Goal: Find specific page/section: Find specific page/section

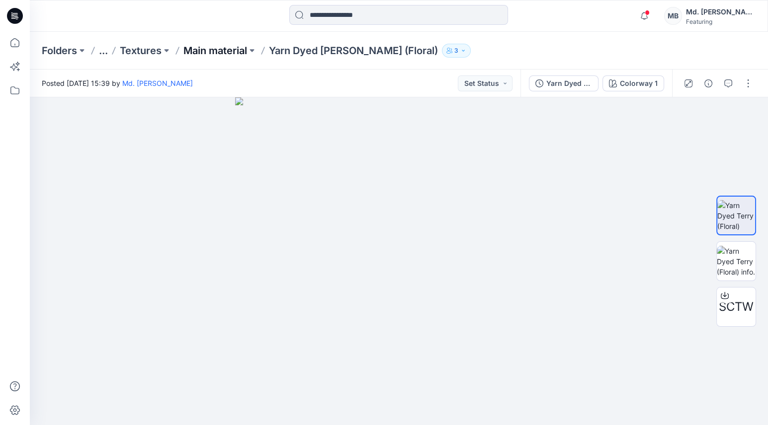
click at [192, 46] on p "Main material" at bounding box center [215, 51] width 64 height 14
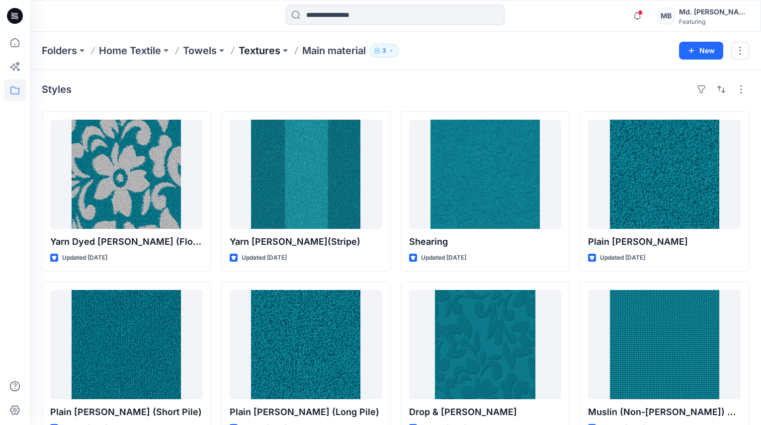
click at [256, 49] on p "Textures" at bounding box center [260, 51] width 42 height 14
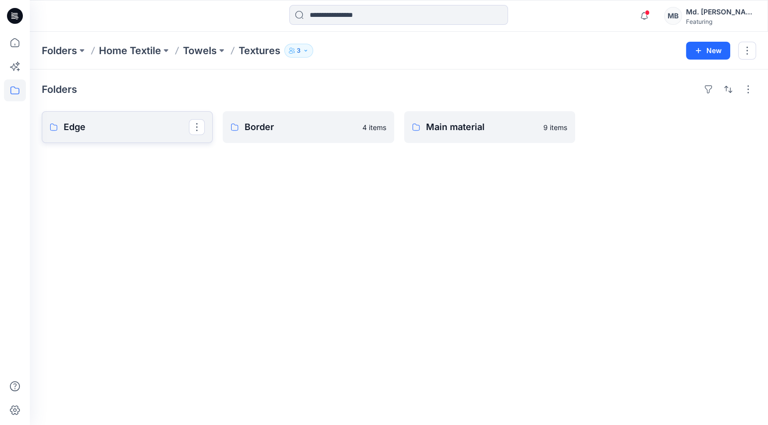
click at [121, 127] on p "Edge" at bounding box center [126, 127] width 125 height 14
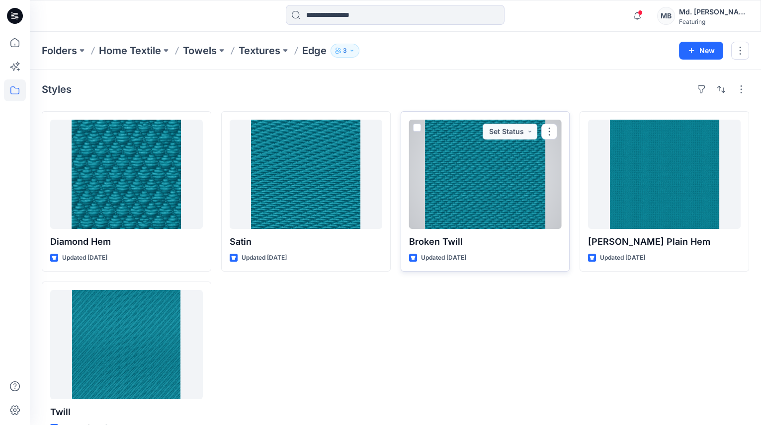
click at [462, 205] on div at bounding box center [485, 174] width 153 height 109
